Goal: Task Accomplishment & Management: Use online tool/utility

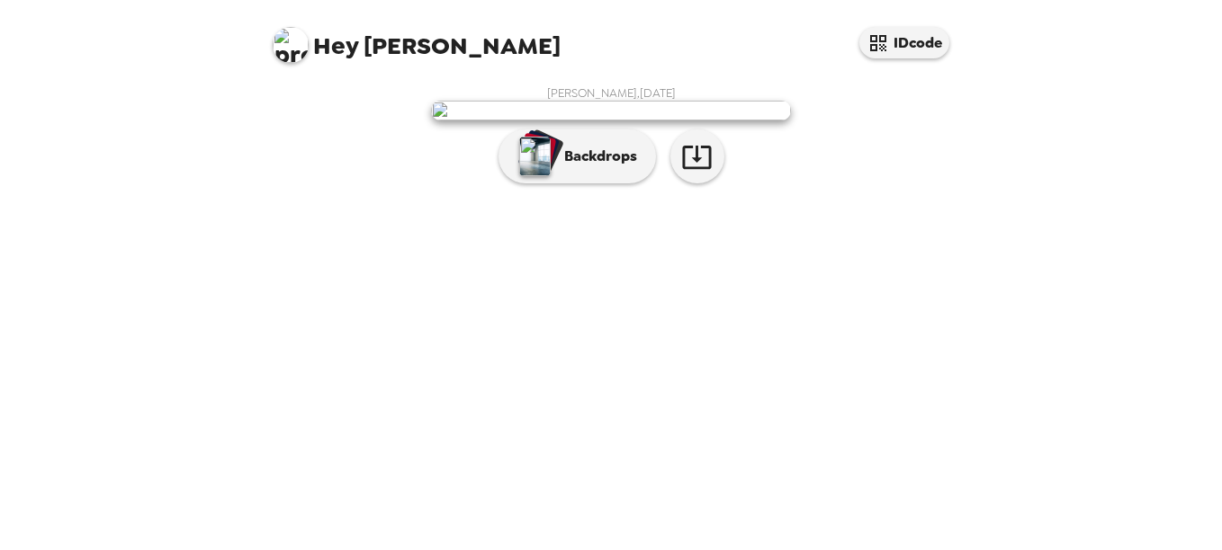
scroll to position [99, 0]
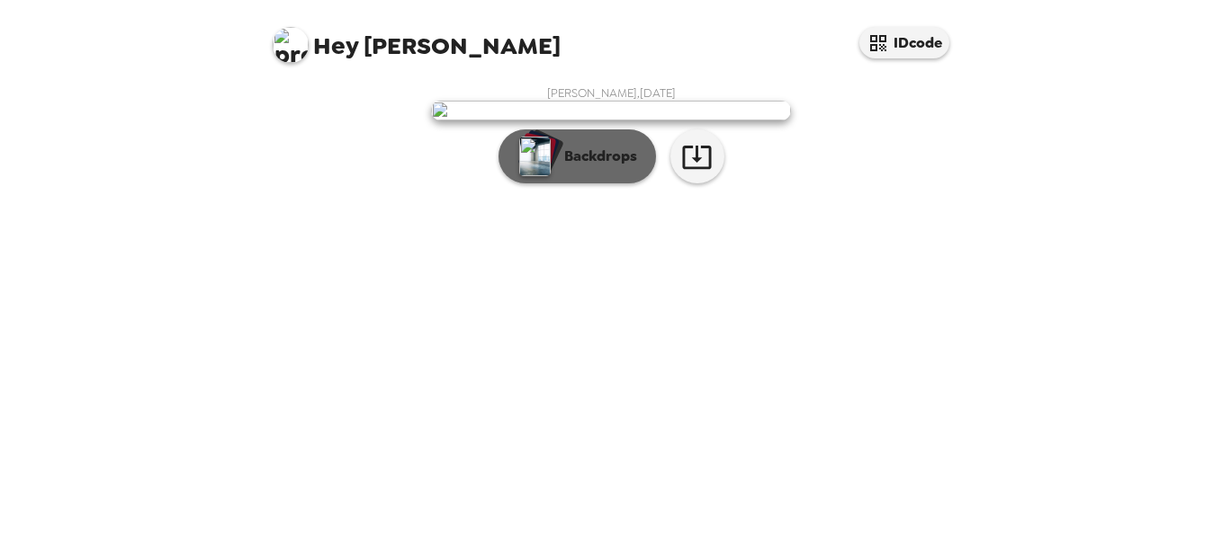
click at [584, 167] on p "Backdrops" at bounding box center [596, 157] width 82 height 22
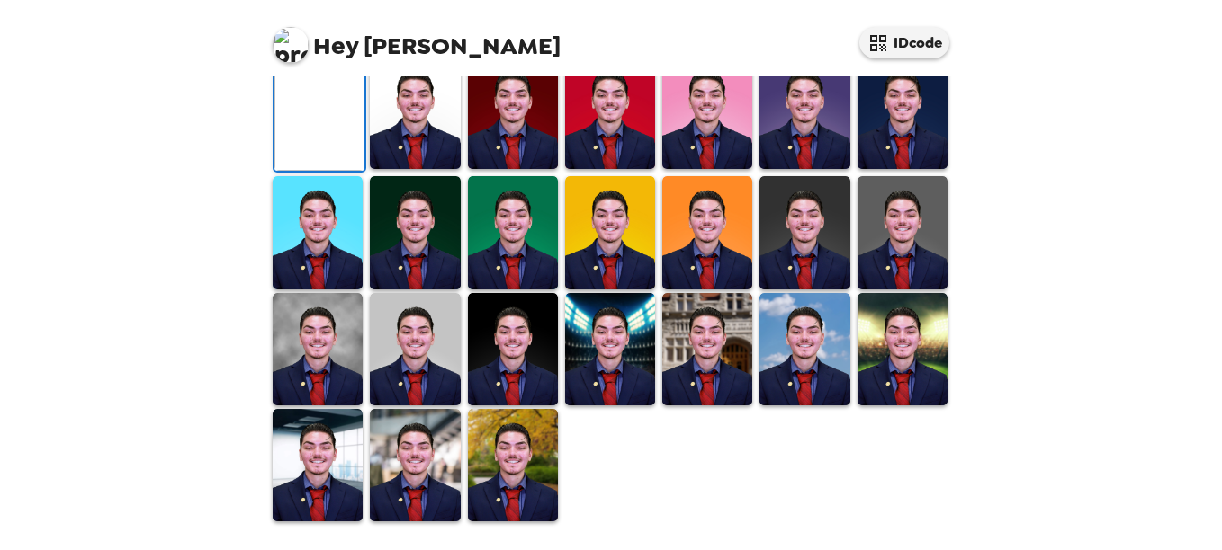
scroll to position [541, 0]
click at [526, 327] on img at bounding box center [513, 349] width 90 height 112
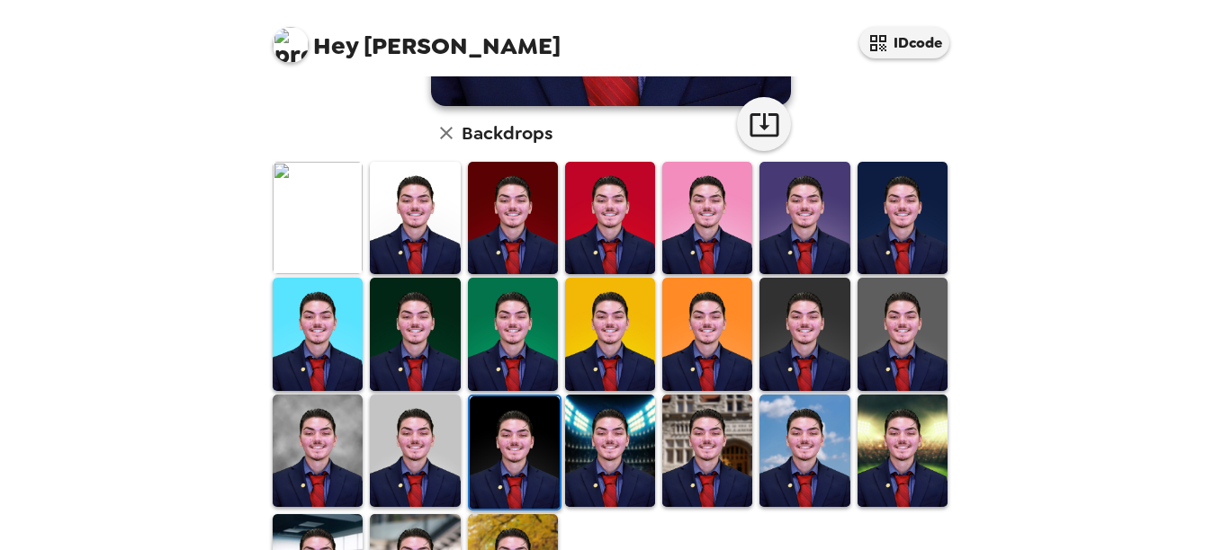
scroll to position [450, 0]
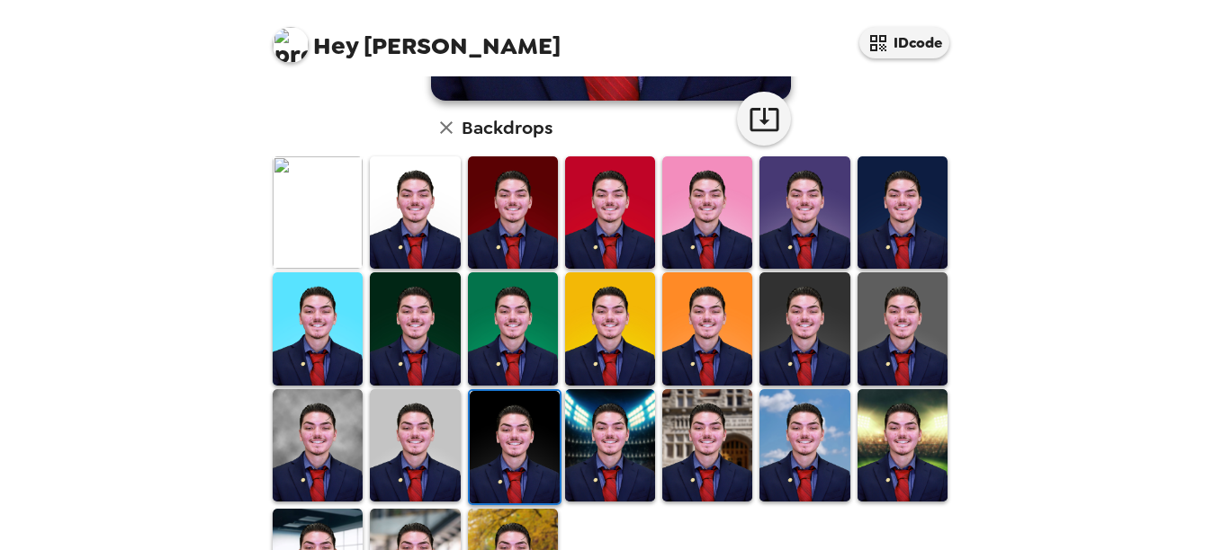
click at [436, 389] on img at bounding box center [415, 445] width 90 height 112
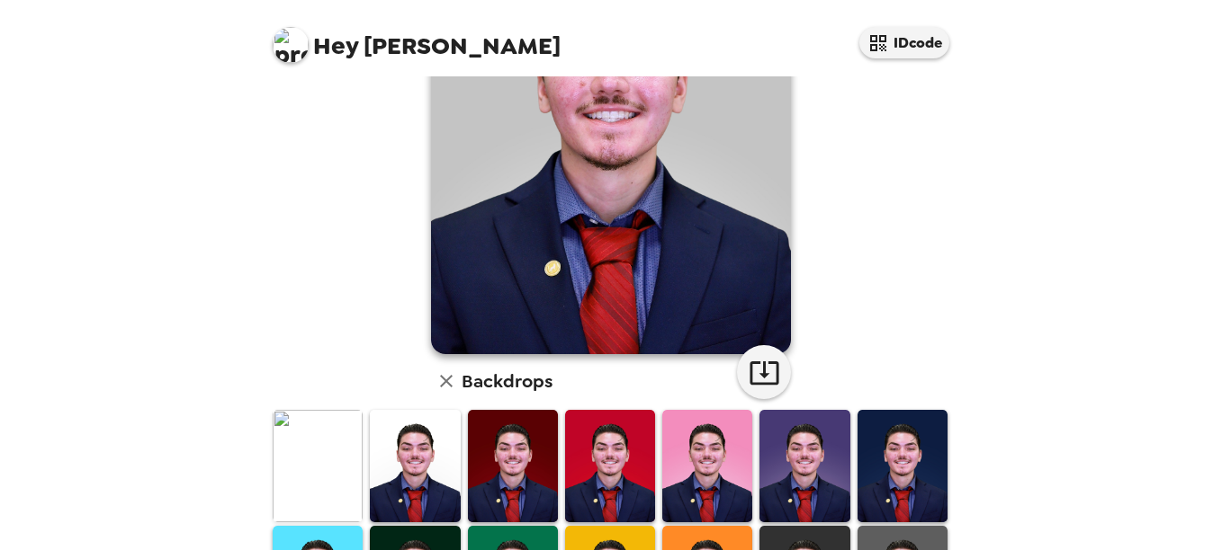
scroll to position [540, 0]
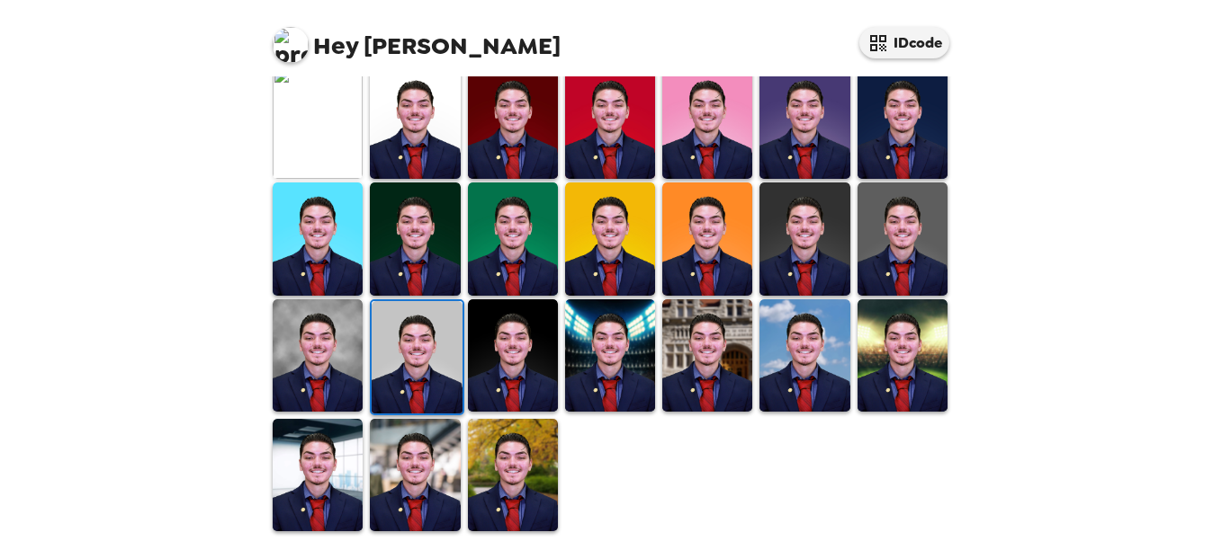
click at [407, 230] on img at bounding box center [415, 239] width 90 height 112
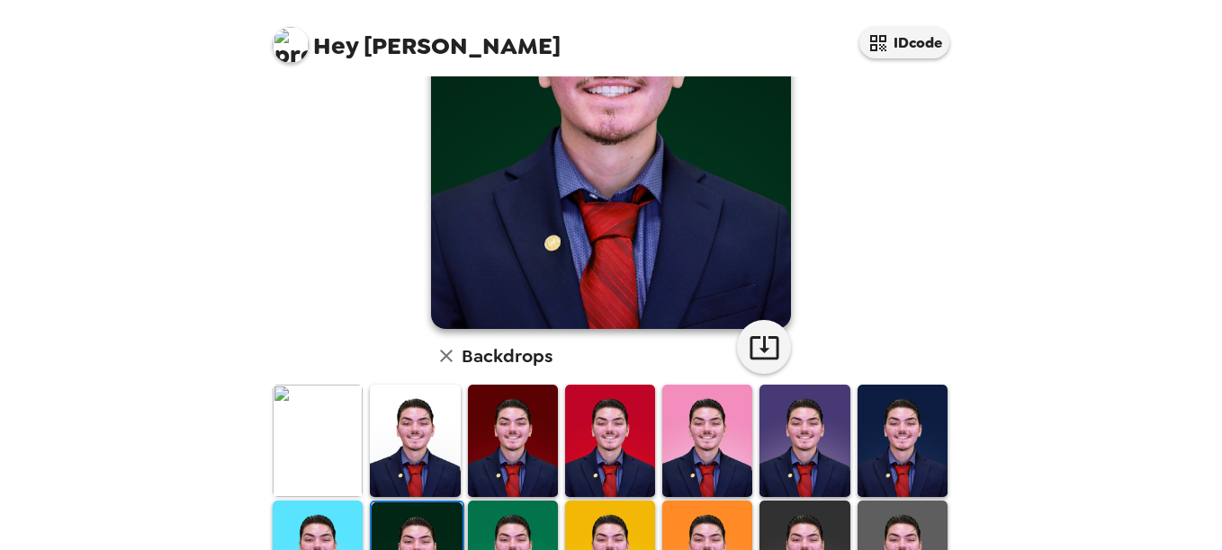
scroll to position [180, 0]
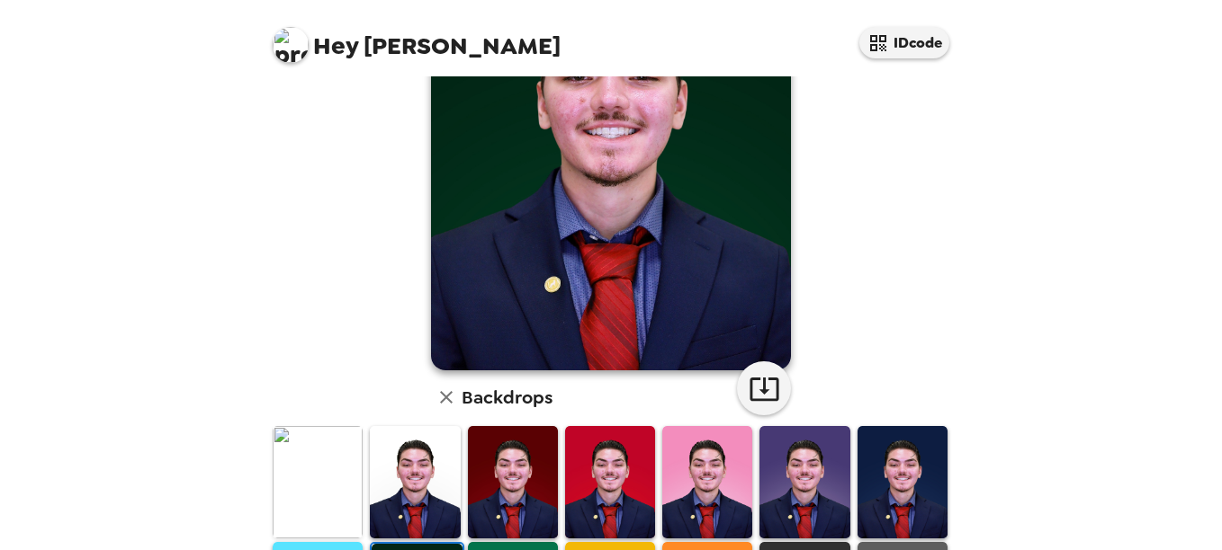
click at [491, 434] on img at bounding box center [513, 482] width 90 height 112
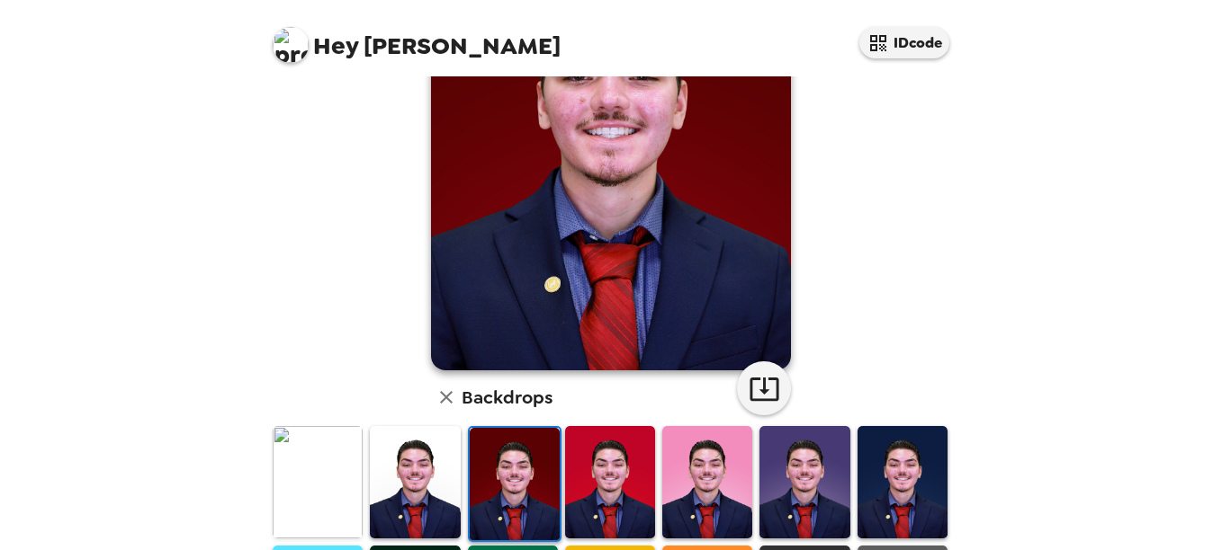
scroll to position [0, 0]
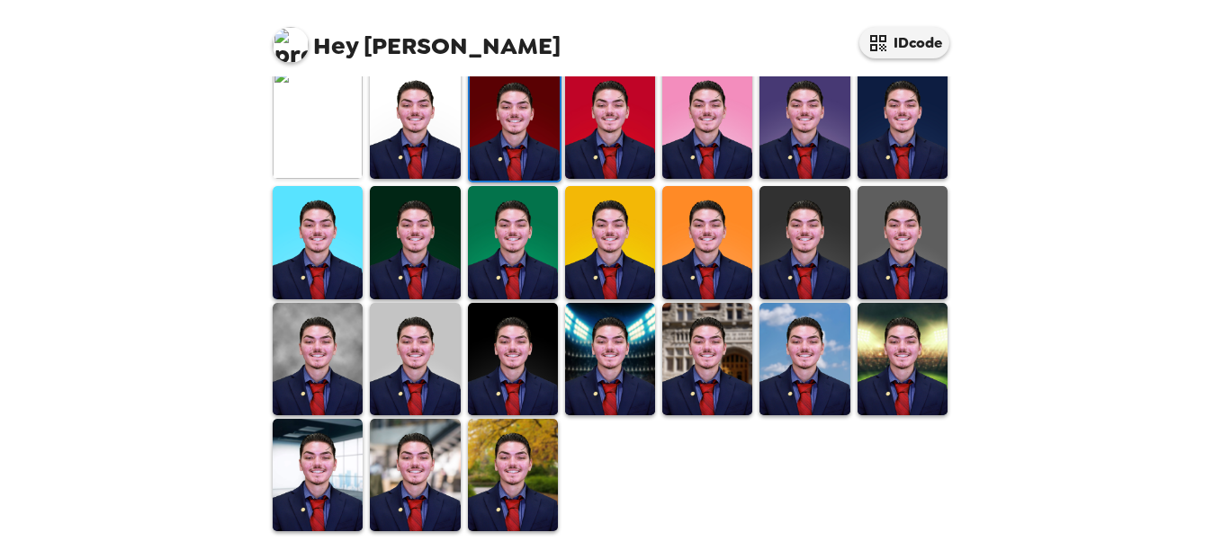
click at [287, 109] on img at bounding box center [318, 123] width 90 height 112
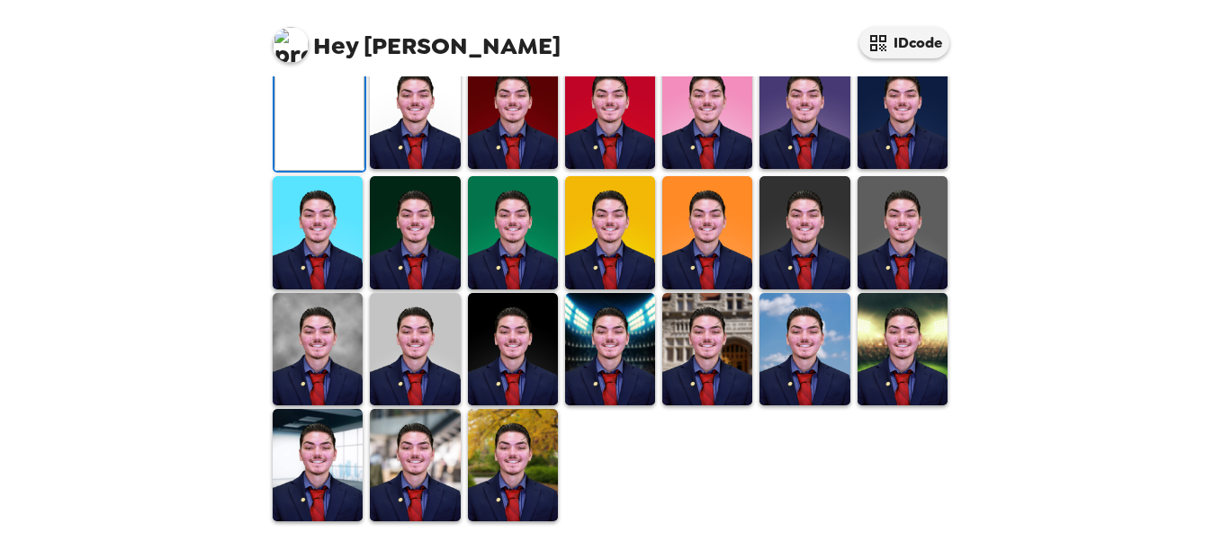
click at [396, 169] on img at bounding box center [415, 113] width 90 height 112
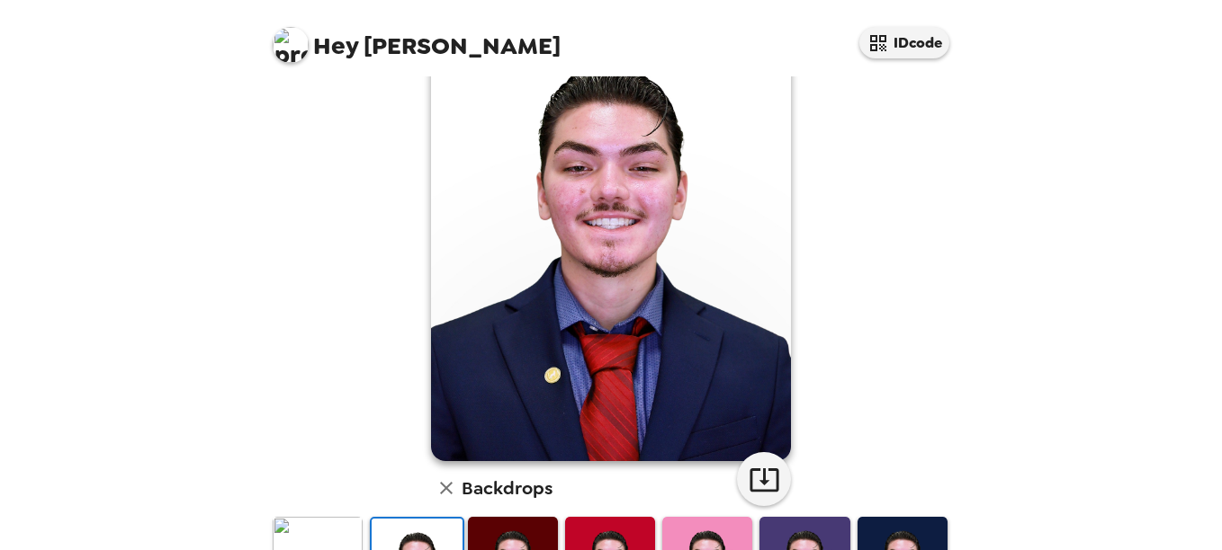
scroll to position [90, 0]
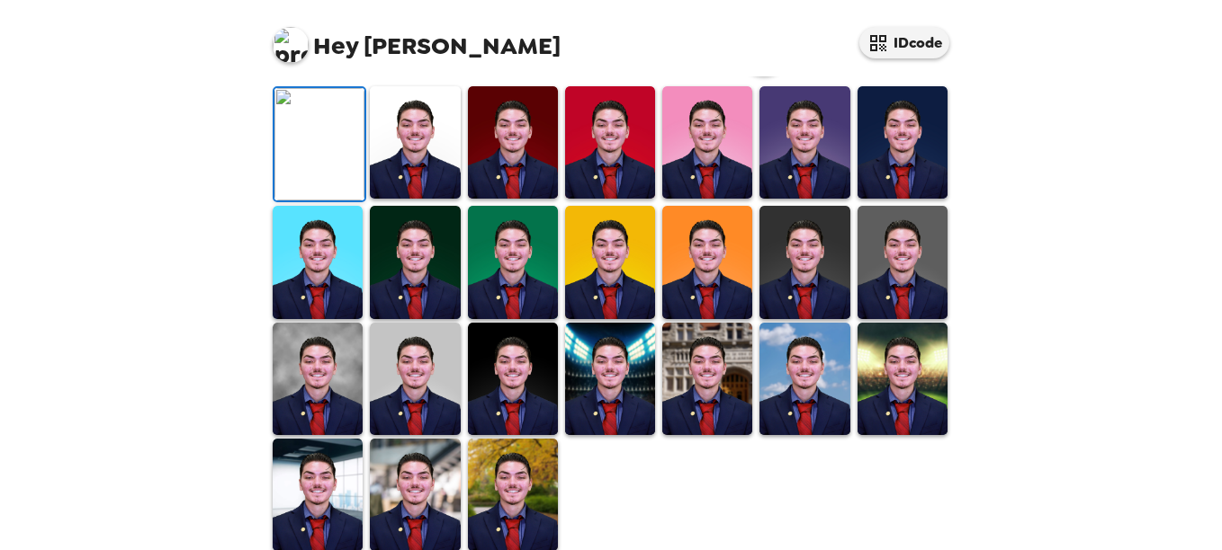
click at [420, 199] on img at bounding box center [415, 142] width 90 height 112
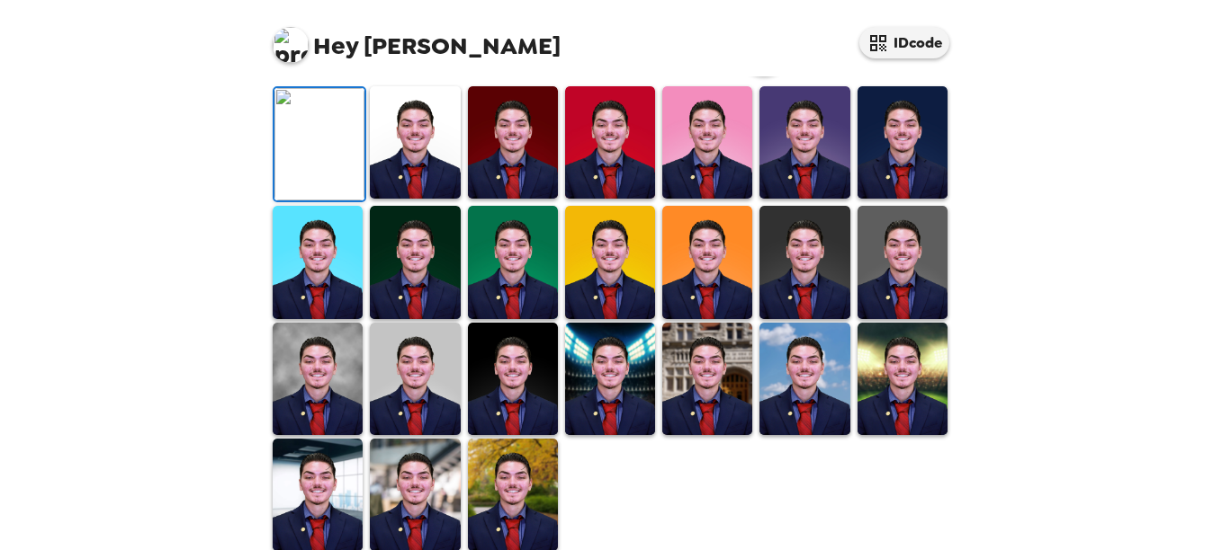
click at [419, 199] on img at bounding box center [415, 142] width 90 height 112
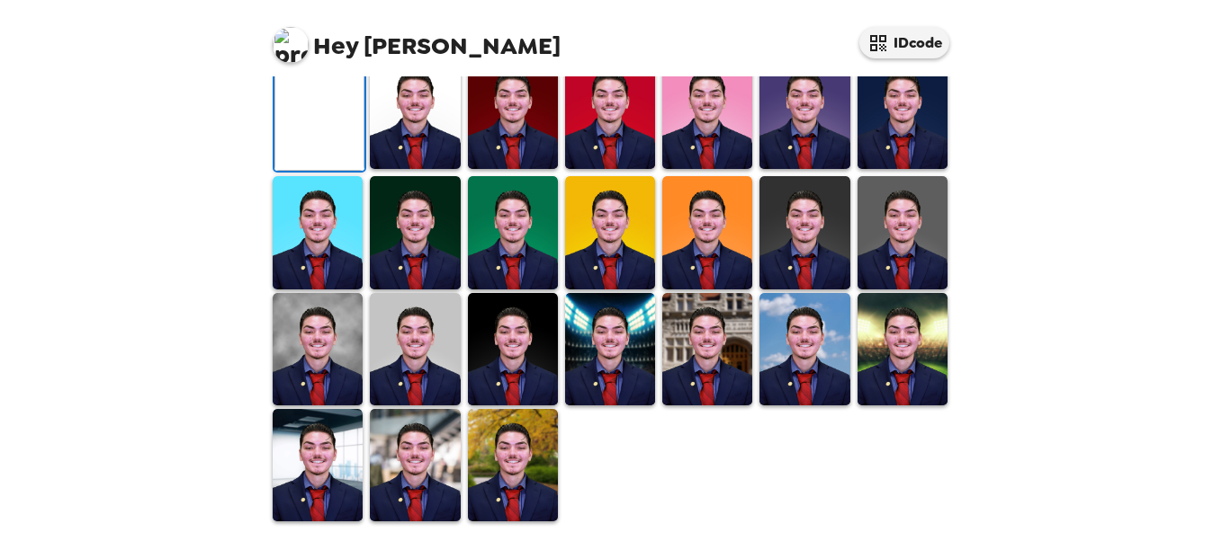
scroll to position [450, 0]
click at [489, 169] on img at bounding box center [513, 113] width 90 height 112
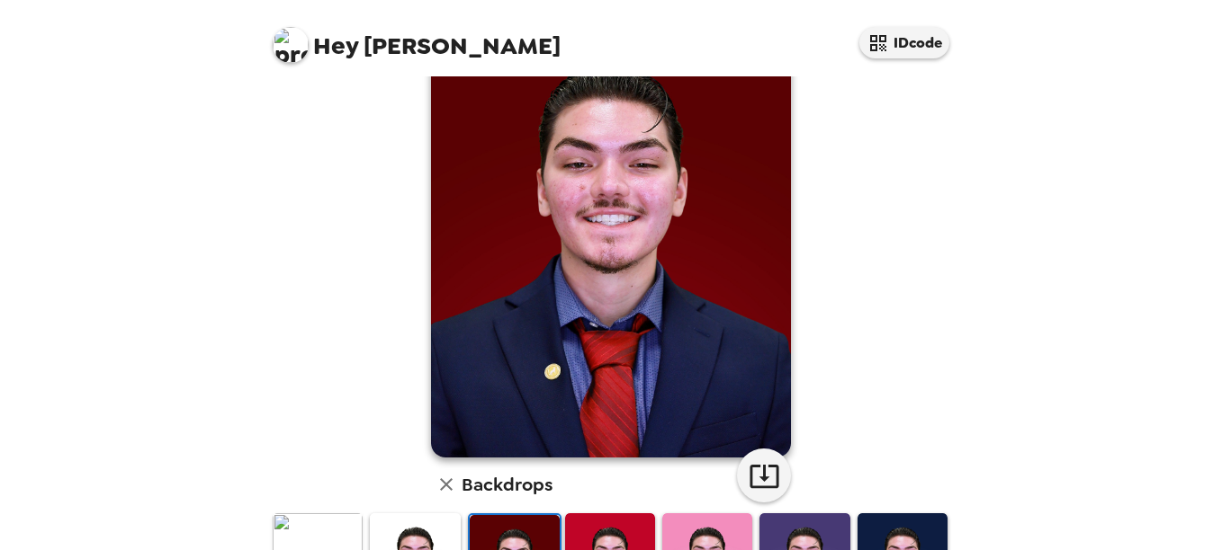
scroll to position [270, 0]
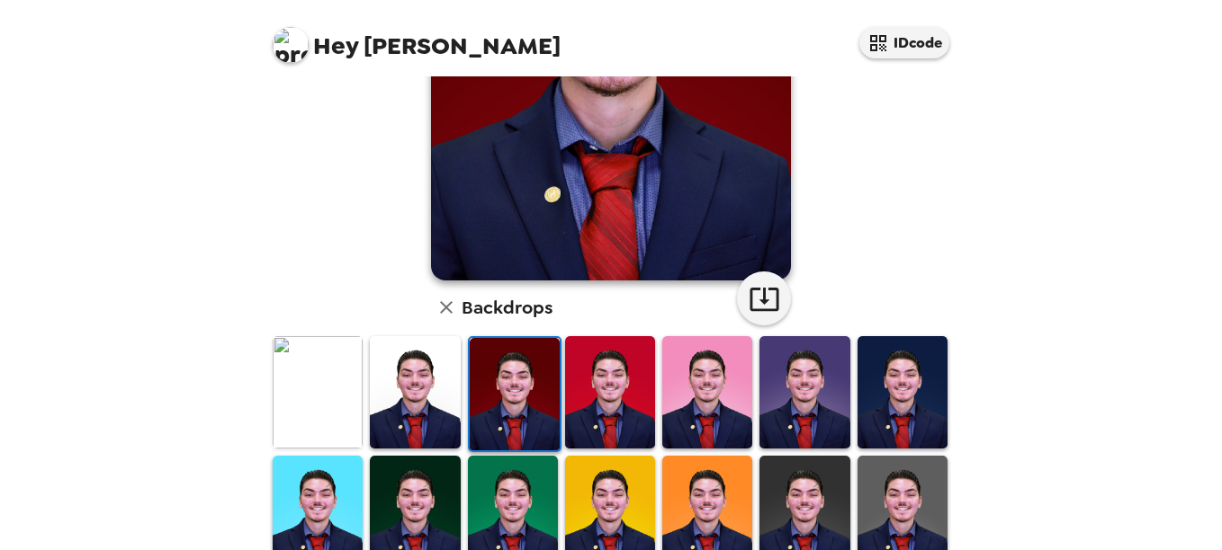
click at [328, 387] on img at bounding box center [318, 392] width 90 height 112
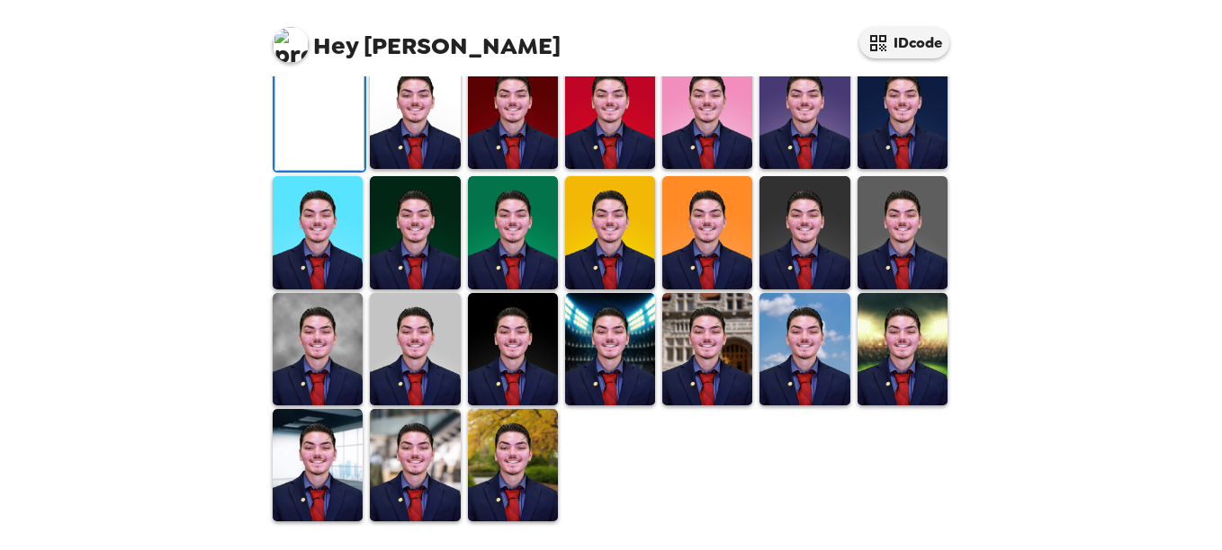
scroll to position [361, 0]
click at [737, 46] on button "button" at bounding box center [764, 19] width 54 height 54
click at [426, 169] on img at bounding box center [415, 113] width 90 height 112
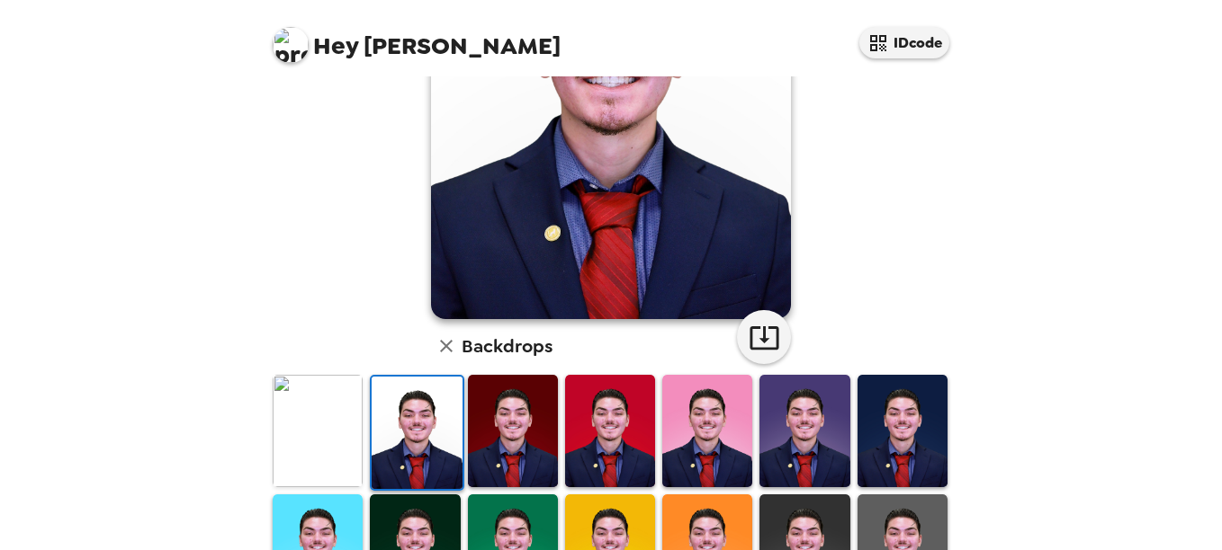
scroll to position [270, 0]
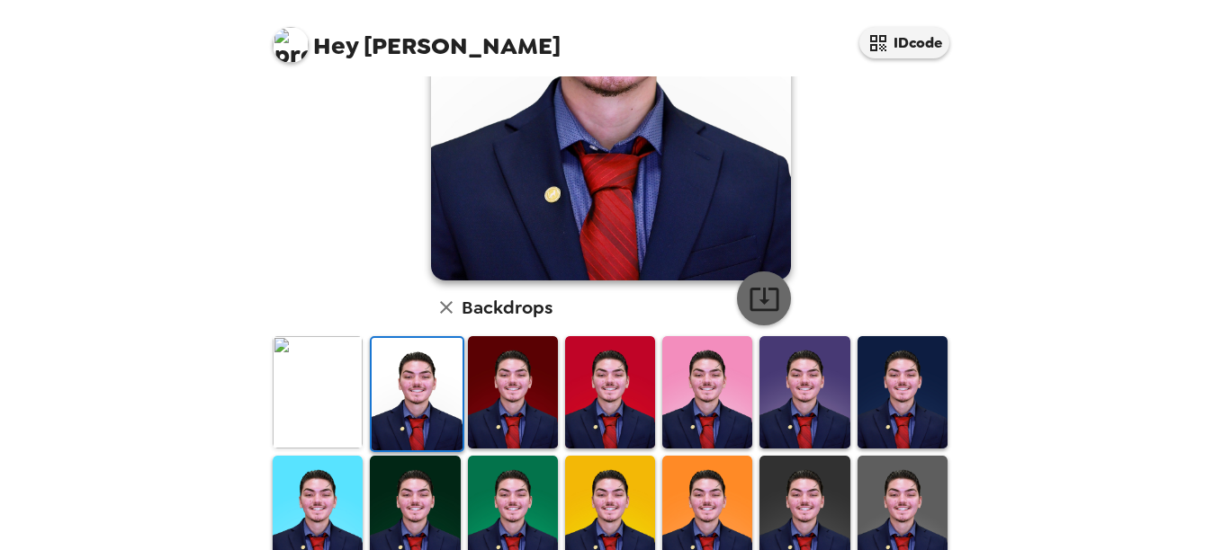
click at [748, 305] on icon "button" at bounding box center [763, 298] width 31 height 31
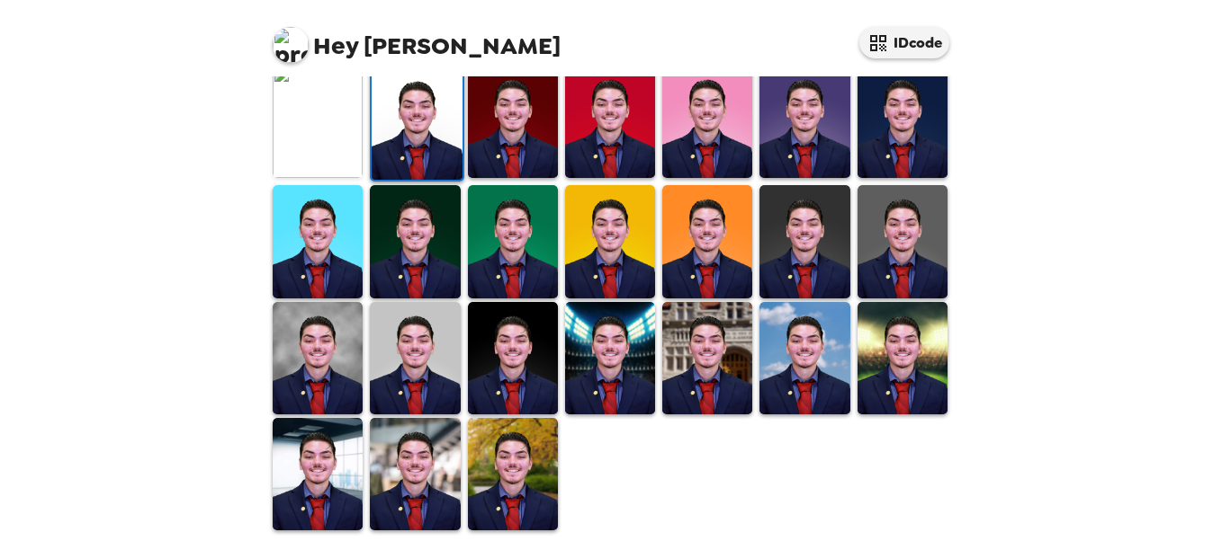
click at [518, 370] on img at bounding box center [513, 358] width 90 height 112
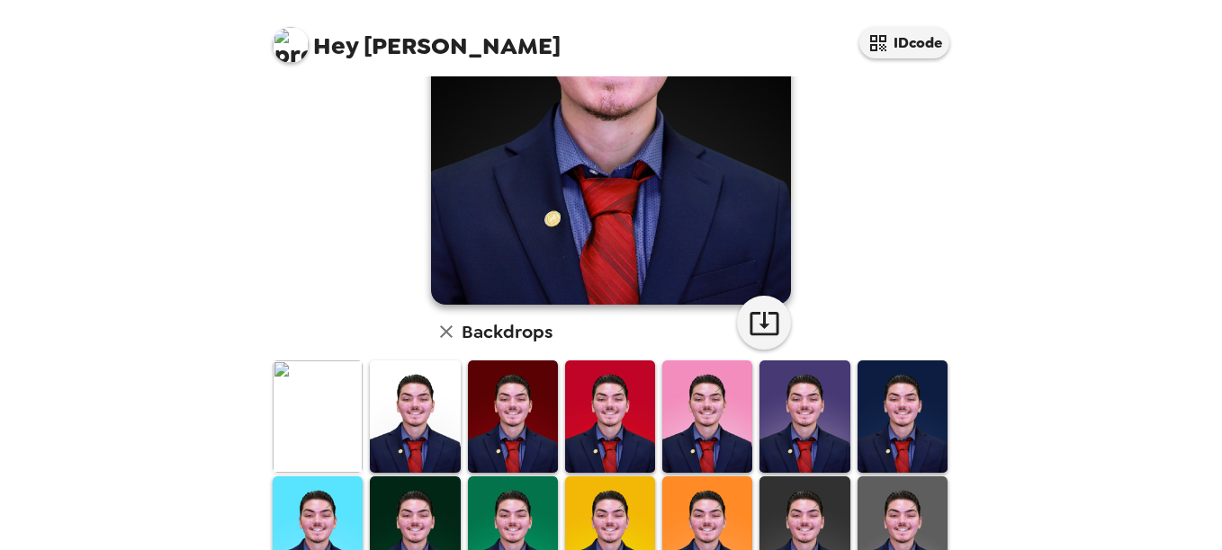
scroll to position [180, 0]
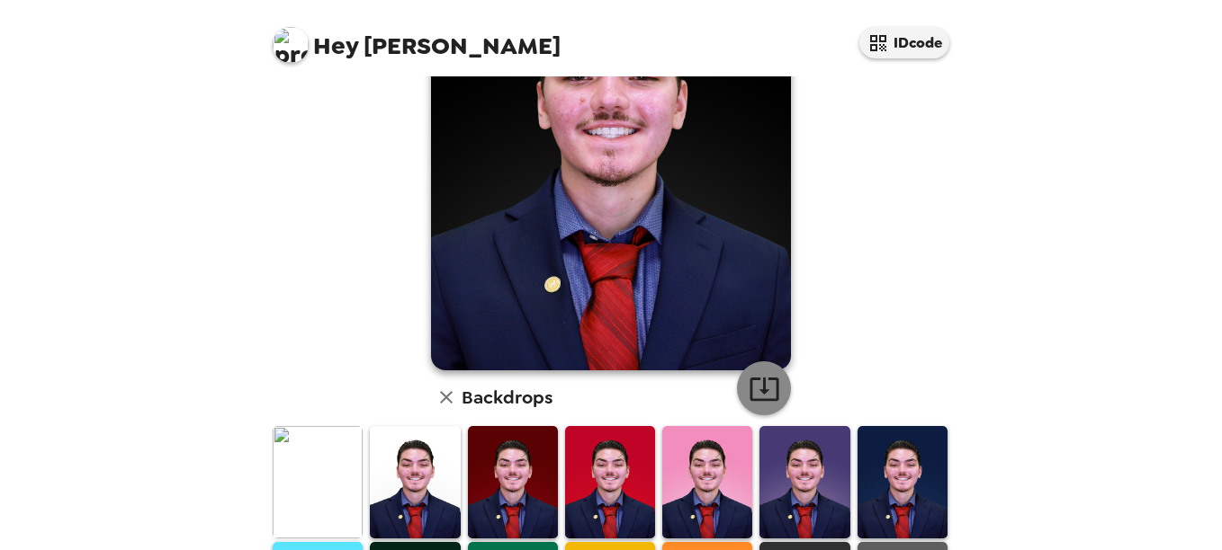
click at [762, 395] on icon "button" at bounding box center [763, 388] width 31 height 31
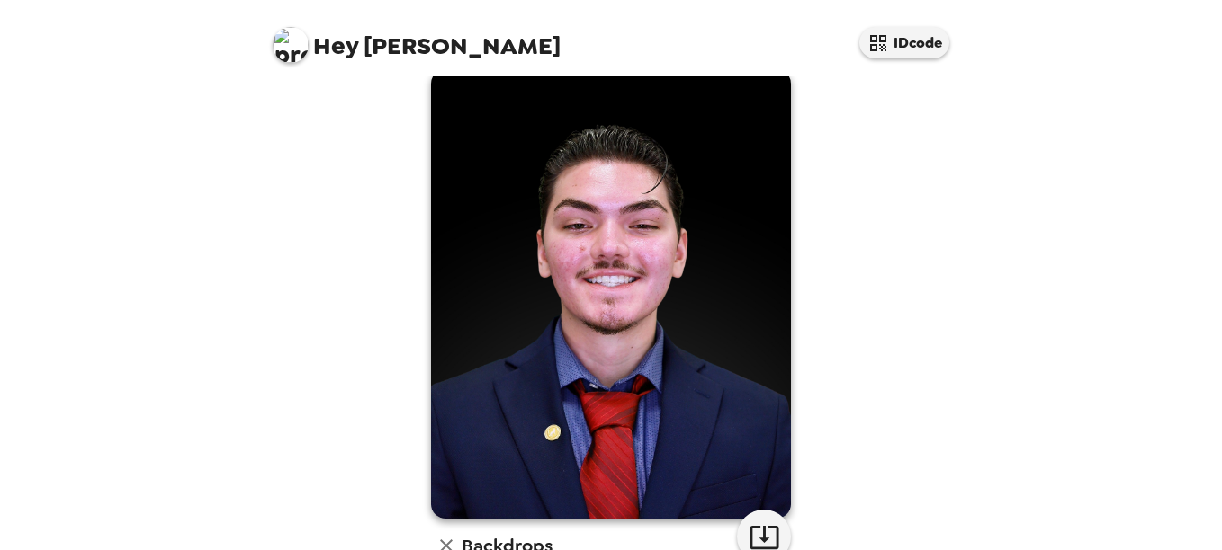
scroll to position [0, 0]
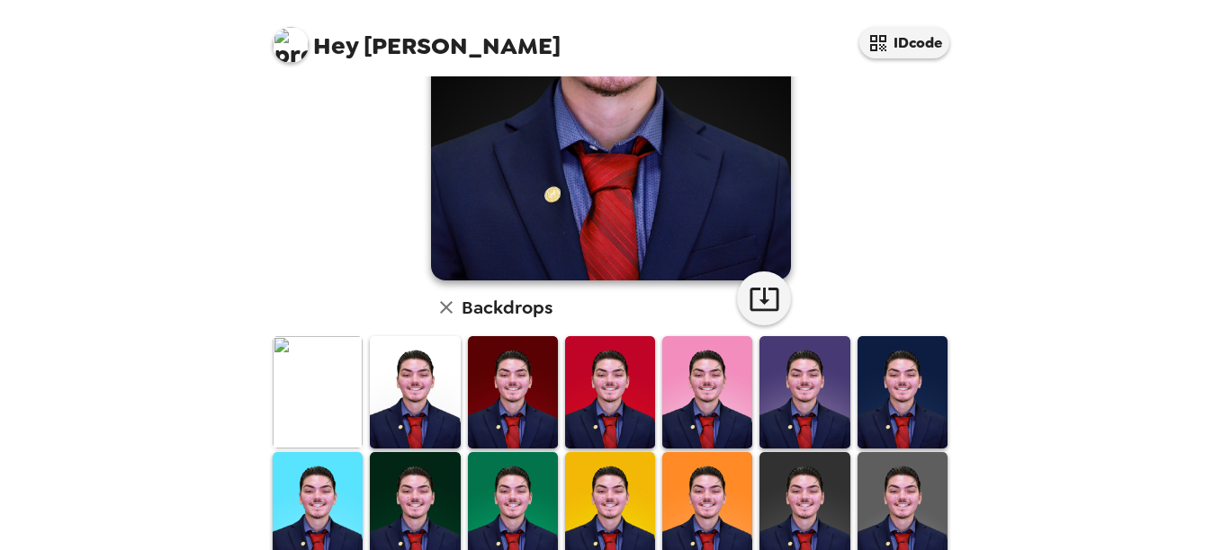
click at [337, 394] on img at bounding box center [318, 392] width 90 height 112
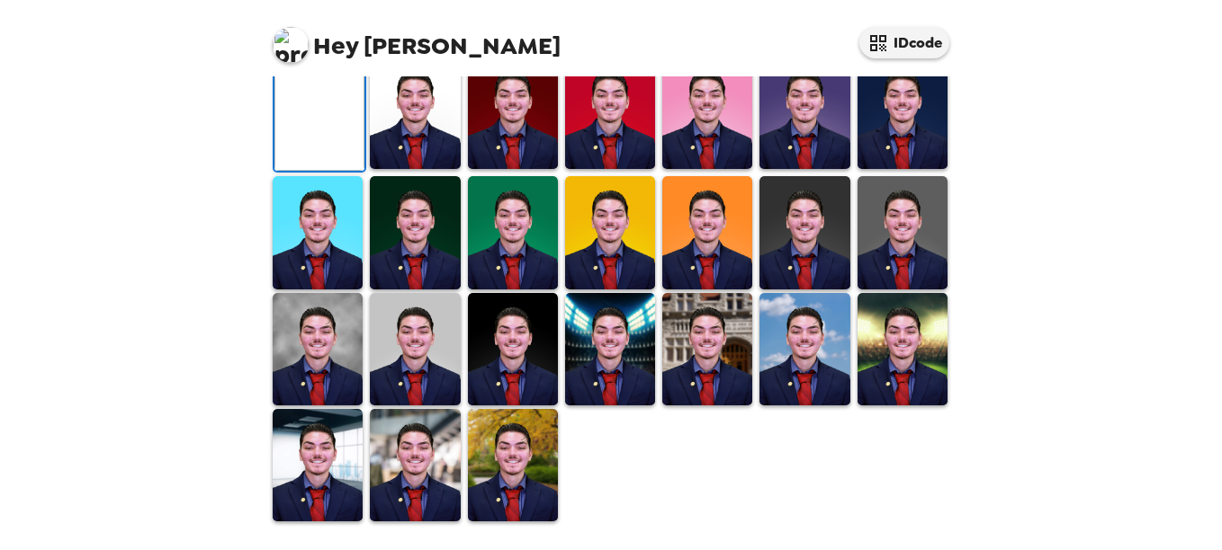
click at [391, 169] on img at bounding box center [415, 113] width 90 height 112
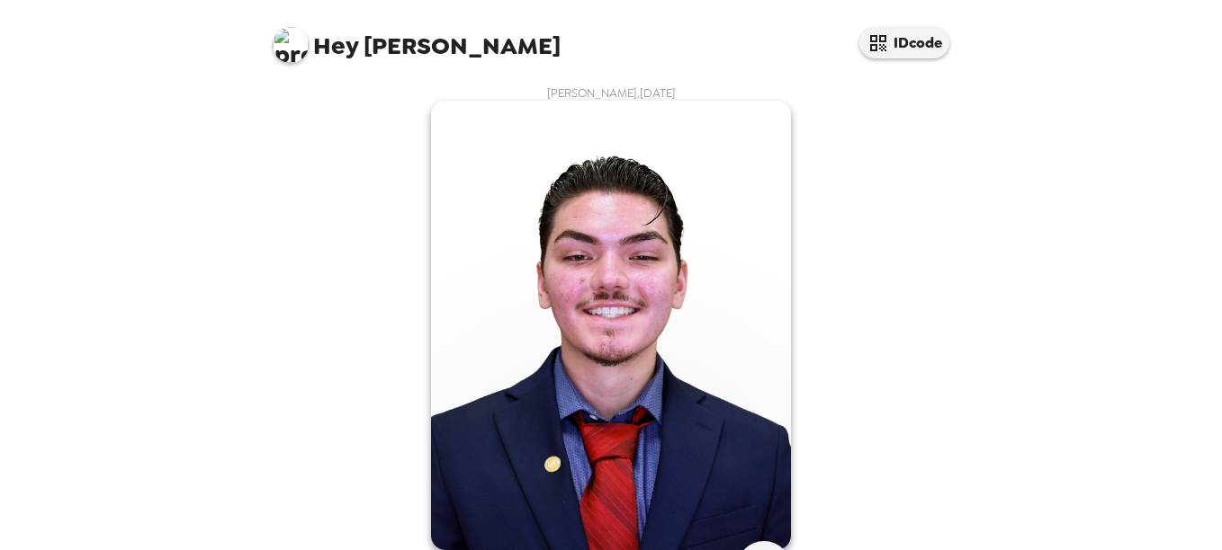
scroll to position [180, 0]
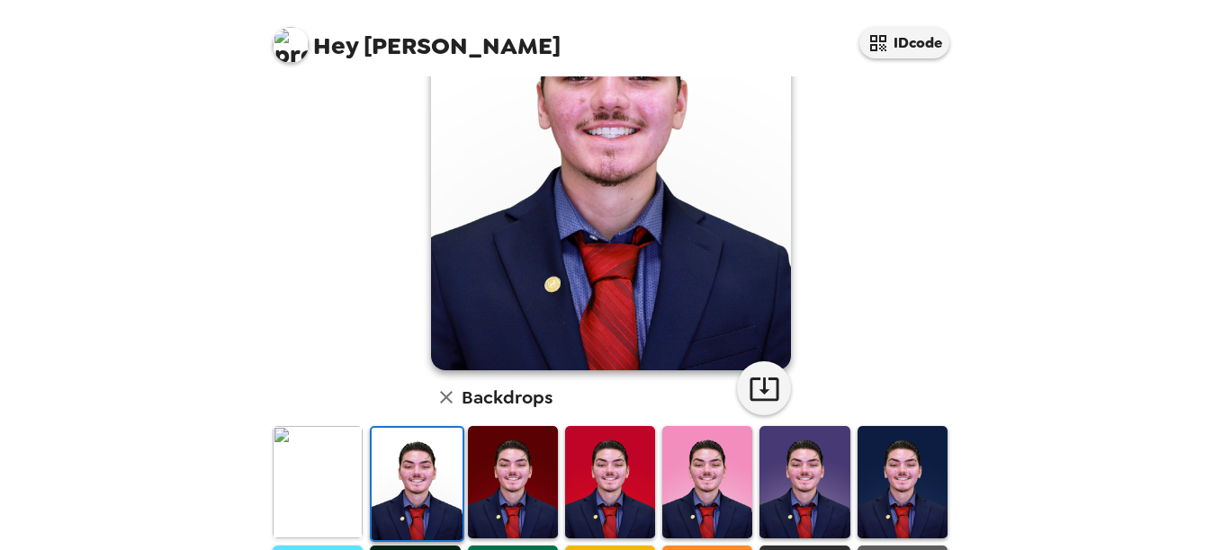
click at [270, 479] on div at bounding box center [317, 485] width 97 height 120
click at [284, 474] on img at bounding box center [318, 482] width 90 height 112
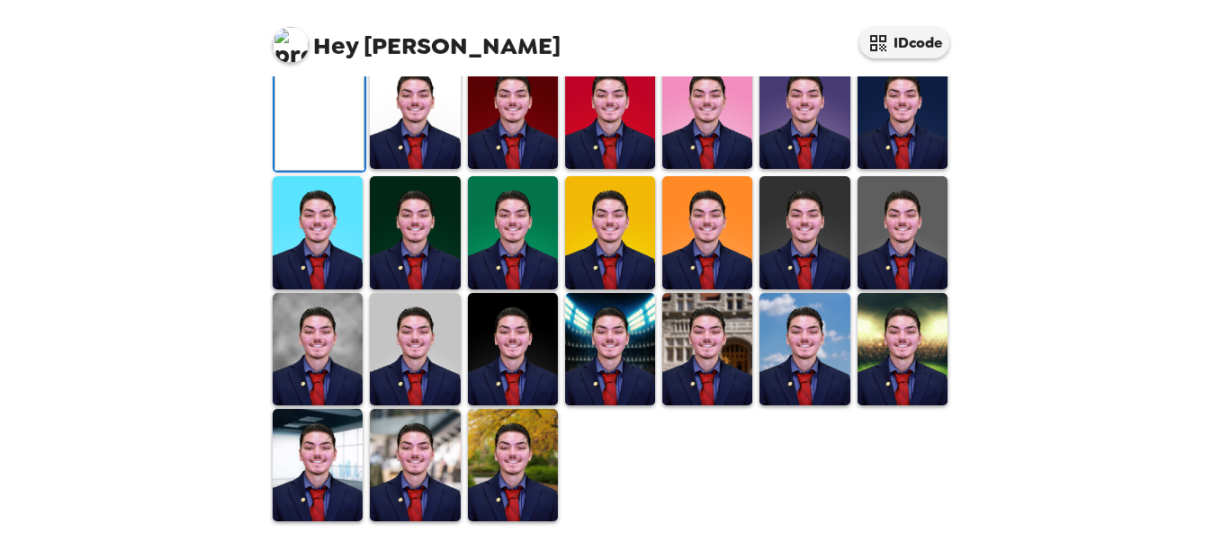
scroll to position [0, 0]
